Goal: Answer question/provide support: Share knowledge or assist other users

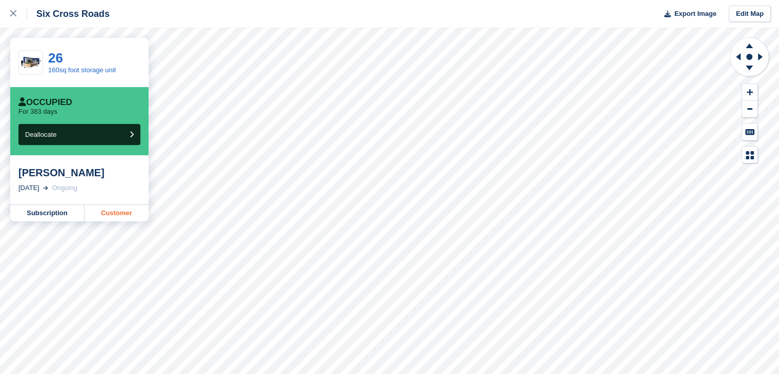
click at [111, 216] on link "Customer" at bounding box center [117, 213] width 64 height 16
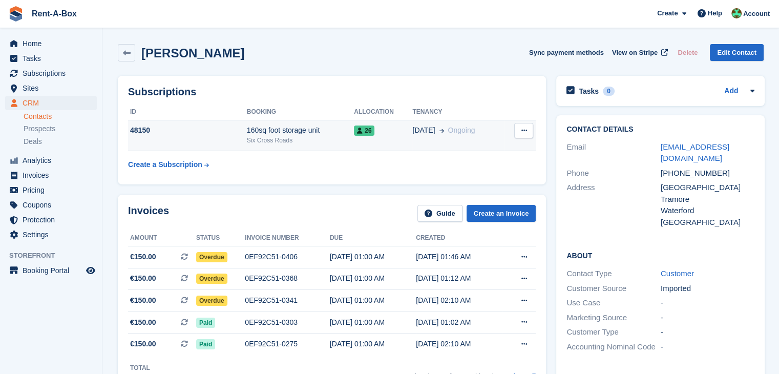
click at [342, 139] on div "Six Cross Roads" at bounding box center [300, 140] width 107 height 9
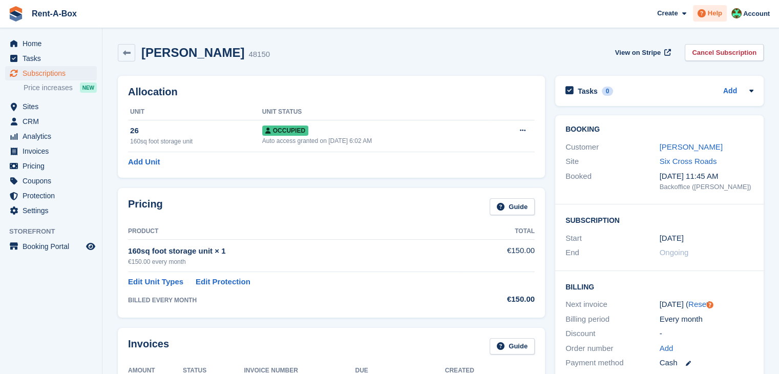
click at [708, 17] on span at bounding box center [701, 13] width 12 height 12
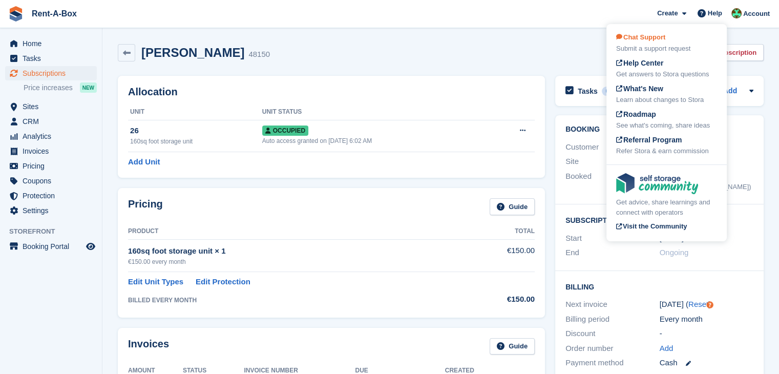
click at [661, 37] on span "Chat Support" at bounding box center [640, 37] width 49 height 8
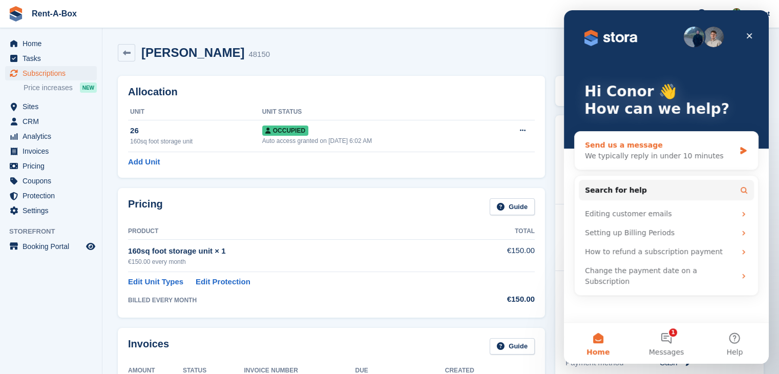
click at [645, 152] on div "We typically reply in under 10 minutes" at bounding box center [660, 156] width 150 height 11
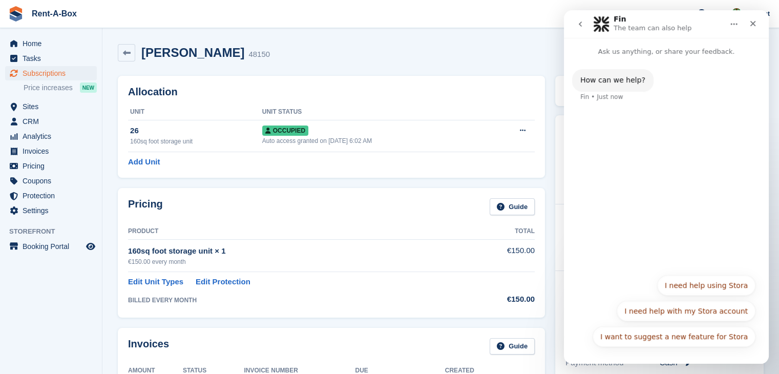
click at [645, 148] on div "How can we help? Fin • Just now" at bounding box center [666, 163] width 205 height 212
click at [615, 357] on div "How can we help? Fin • Just now I want to suggest a new feature for Stora I nee…" at bounding box center [666, 210] width 205 height 307
click at [627, 228] on div "How can we help? Fin • Just now" at bounding box center [666, 163] width 205 height 212
click at [629, 116] on div "How can we help? Fin • Just now" at bounding box center [666, 163] width 205 height 212
click at [632, 52] on p "Ask us anything, or share your feedback." at bounding box center [666, 47] width 205 height 19
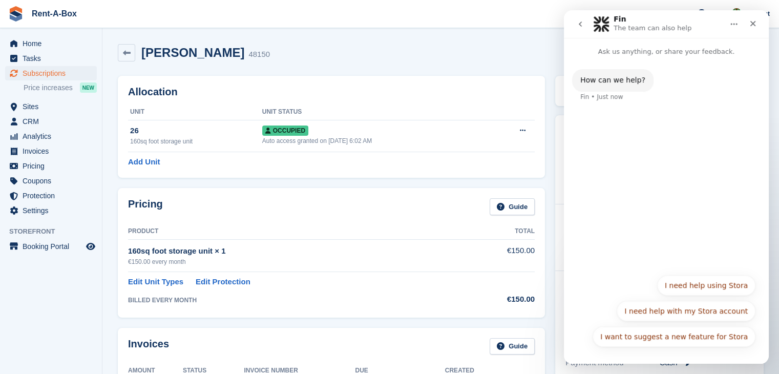
drag, startPoint x: 1110, startPoint y: 111, endPoint x: 615, endPoint y: 82, distance: 495.5
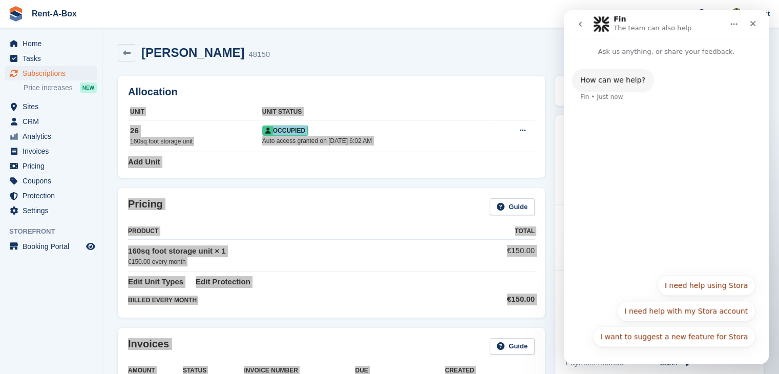
click at [615, 82] on div "How can we help?" at bounding box center [612, 80] width 65 height 10
click at [624, 161] on div "How can we help? Fin • Just now" at bounding box center [666, 163] width 205 height 212
click at [611, 94] on div "Fin • Just now" at bounding box center [601, 97] width 43 height 6
click at [709, 288] on button "I need help using Stora" at bounding box center [706, 285] width 98 height 20
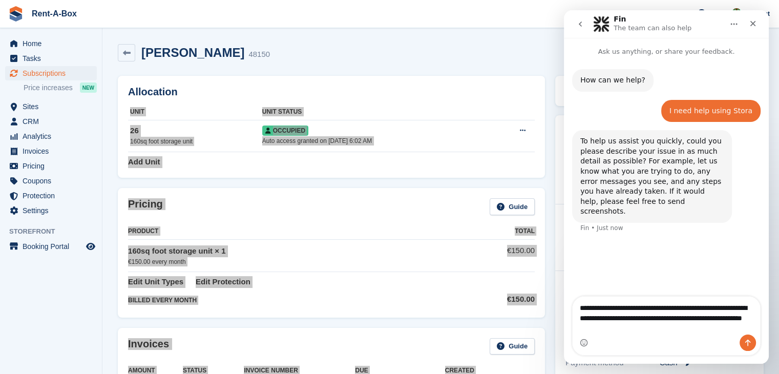
click at [629, 309] on textarea "**********" at bounding box center [666, 316] width 187 height 38
click at [599, 318] on textarea "**********" at bounding box center [666, 316] width 187 height 38
type textarea "**********"
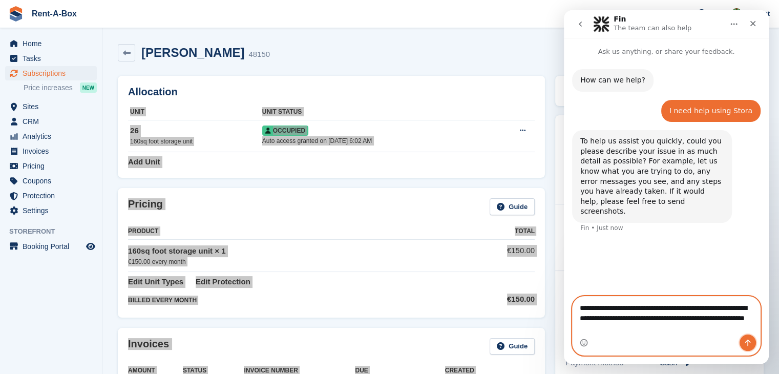
click at [752, 344] on button "Send a message…" at bounding box center [748, 342] width 16 height 16
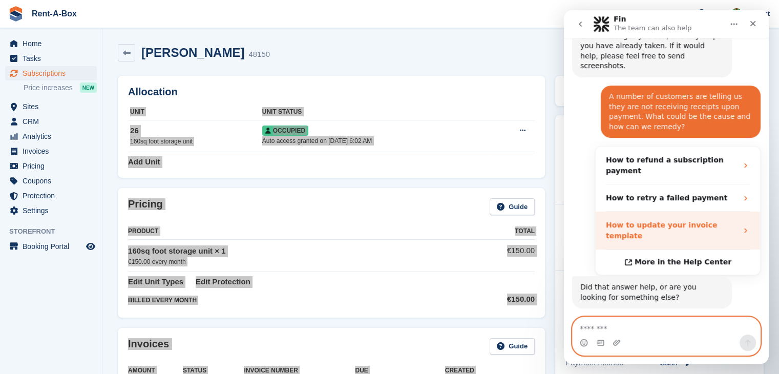
scroll to position [153, 0]
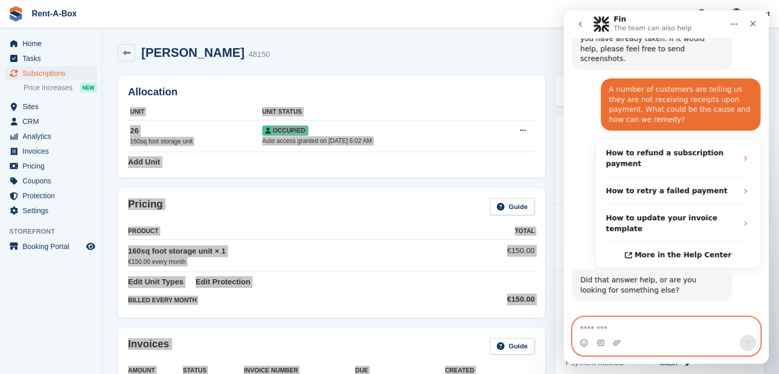
click at [619, 325] on textarea "Message…" at bounding box center [666, 325] width 187 height 17
type textarea "*"
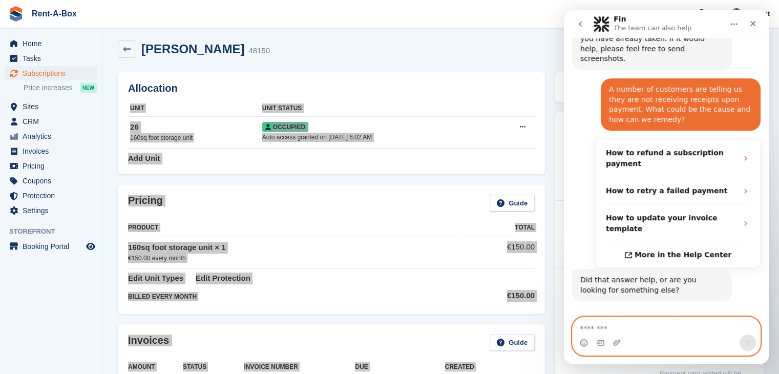
scroll to position [4, 0]
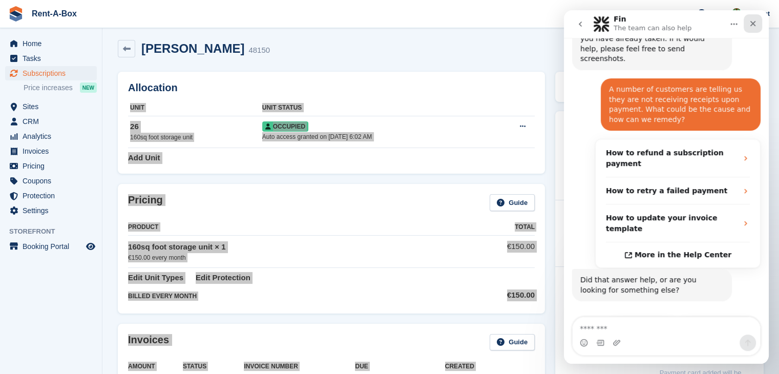
click at [748, 22] on div "Close" at bounding box center [753, 23] width 18 height 18
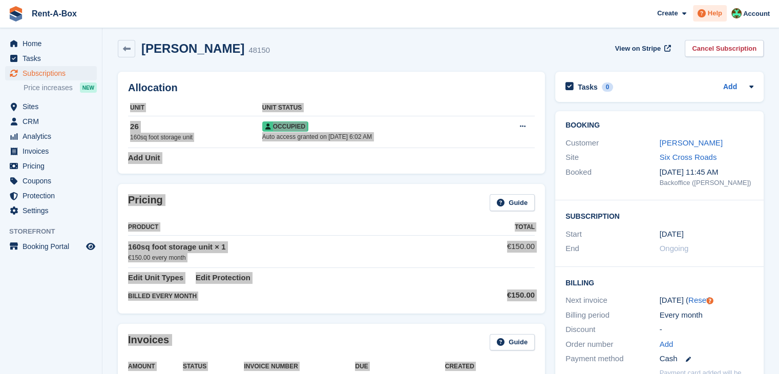
scroll to position [153, 0]
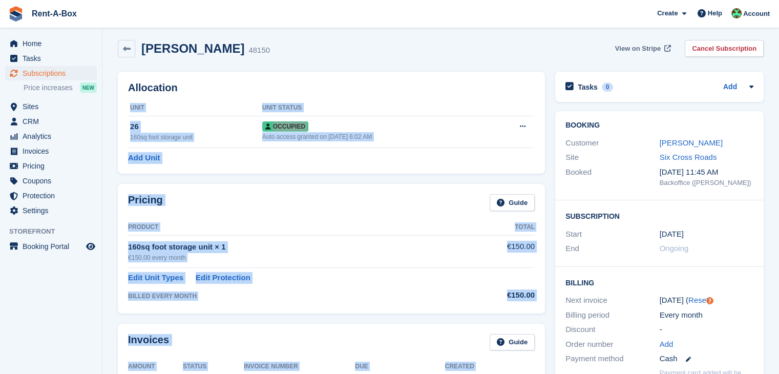
click at [652, 46] on span "View on Stripe" at bounding box center [638, 49] width 46 height 10
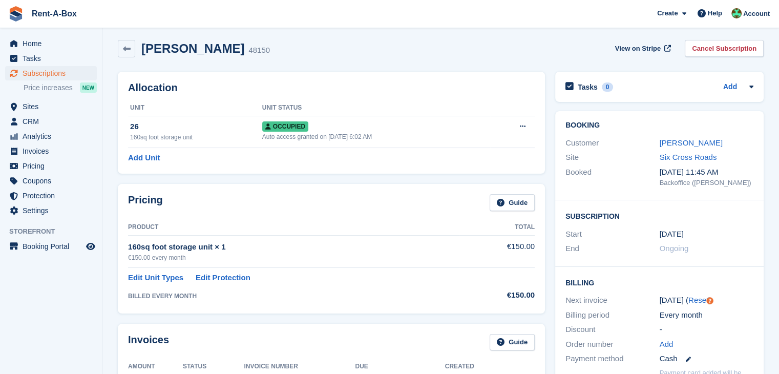
click at [273, 58] on div "Derek Barry 48150 View on Stripe Cancel Subscription" at bounding box center [441, 51] width 656 height 32
click at [35, 154] on span "Invoices" at bounding box center [53, 151] width 61 height 14
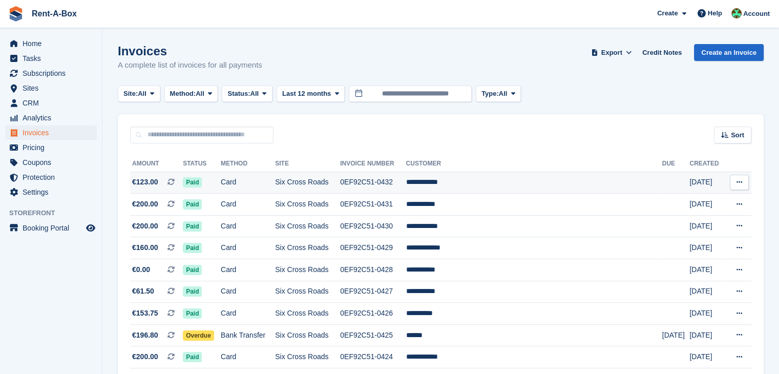
click at [734, 179] on button at bounding box center [739, 182] width 19 height 15
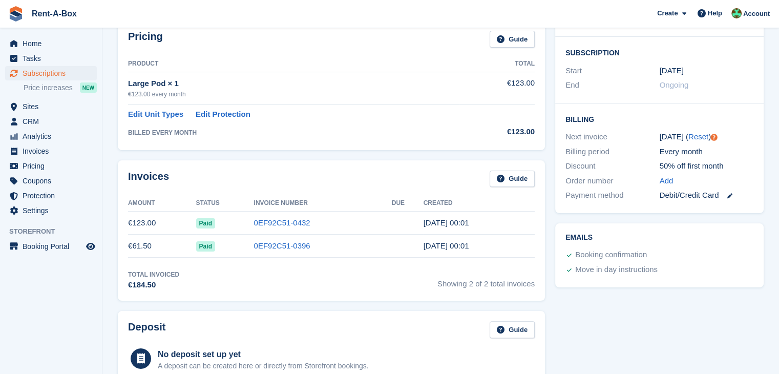
scroll to position [184, 0]
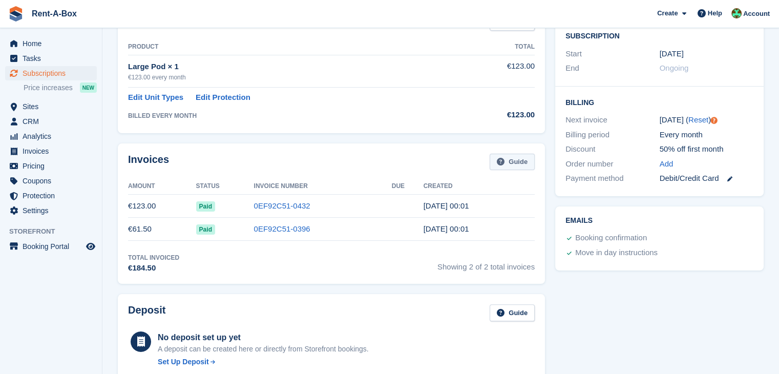
click at [508, 162] on link "Guide" at bounding box center [512, 162] width 45 height 17
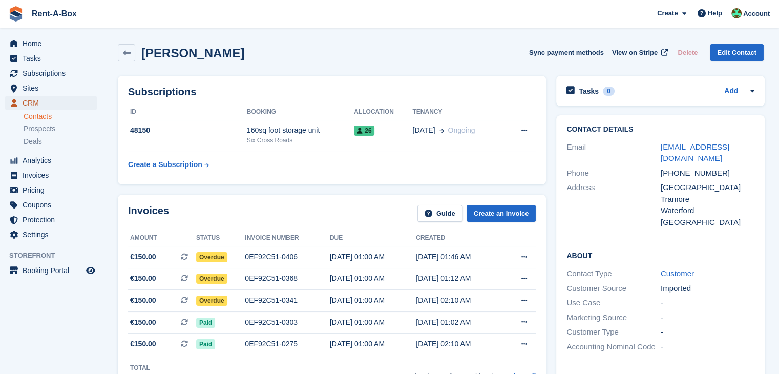
click at [35, 101] on span "CRM" at bounding box center [53, 103] width 61 height 14
